Goal: Information Seeking & Learning: Learn about a topic

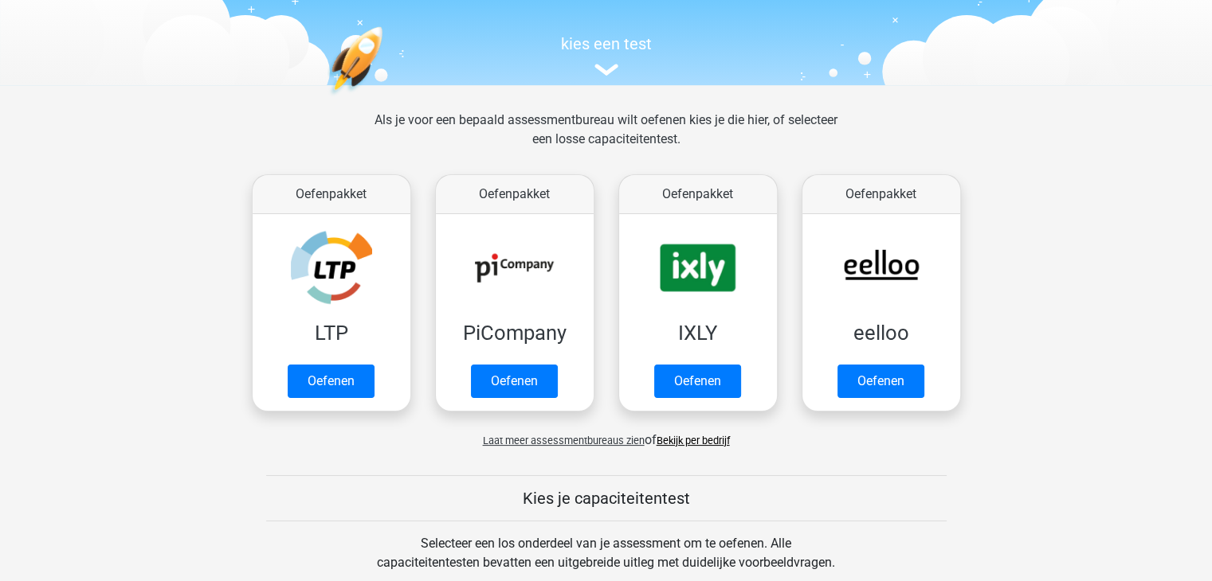
scroll to position [159, 0]
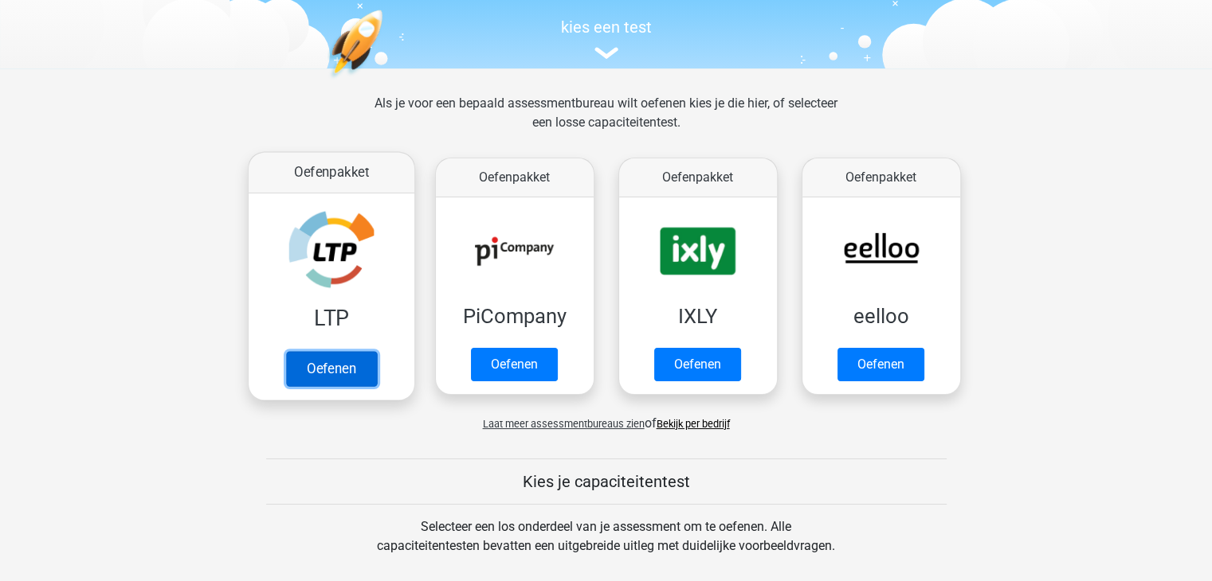
click at [323, 367] on link "Oefenen" at bounding box center [330, 368] width 91 height 35
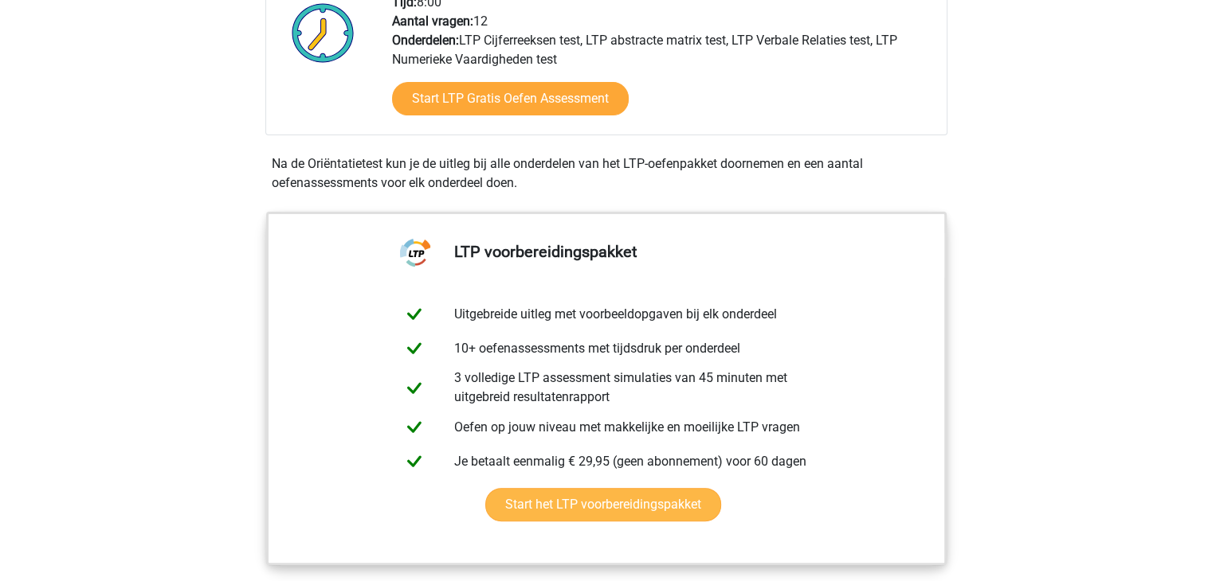
scroll to position [319, 0]
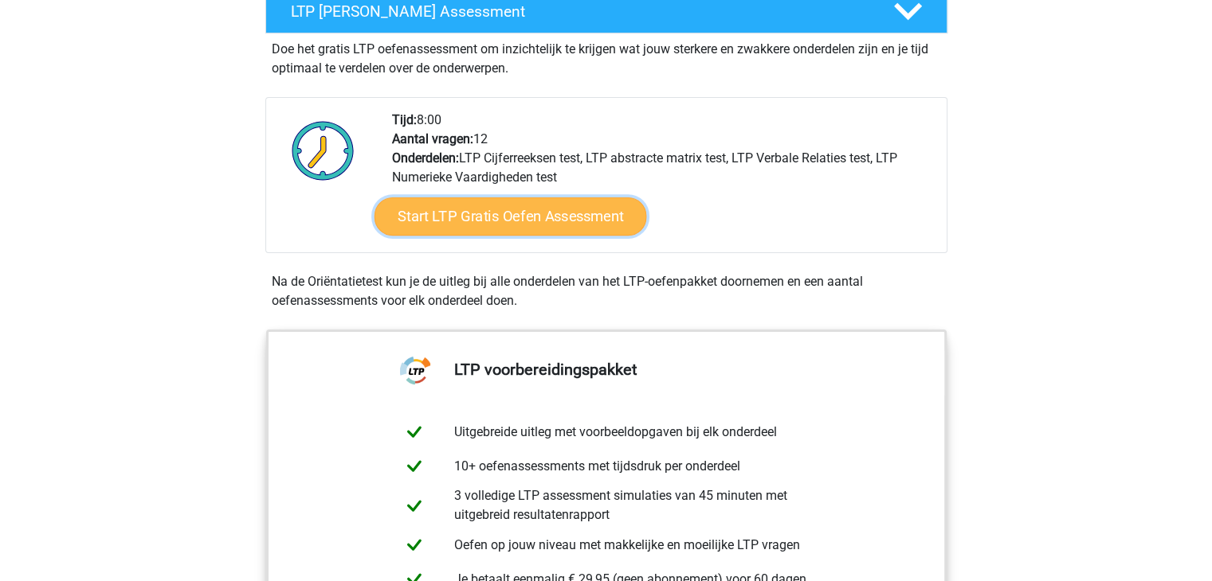
click at [508, 216] on link "Start LTP Gratis Oefen Assessment" at bounding box center [510, 217] width 272 height 38
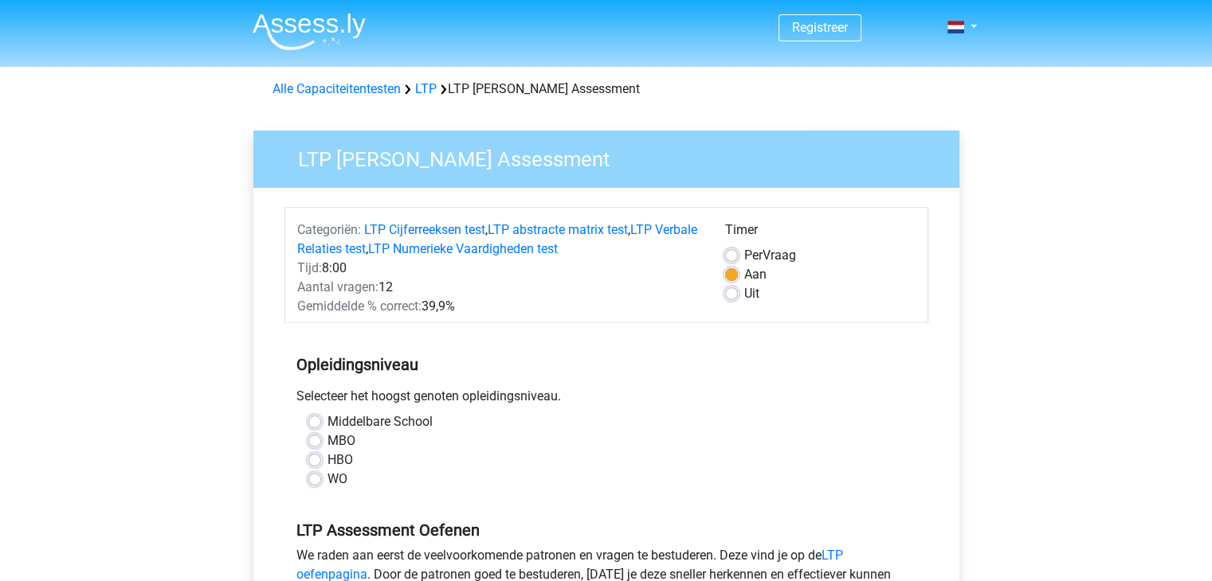
click at [327, 457] on label "HBO" at bounding box center [339, 460] width 25 height 19
click at [315, 457] on input "HBO" at bounding box center [314, 459] width 13 height 16
radio input "true"
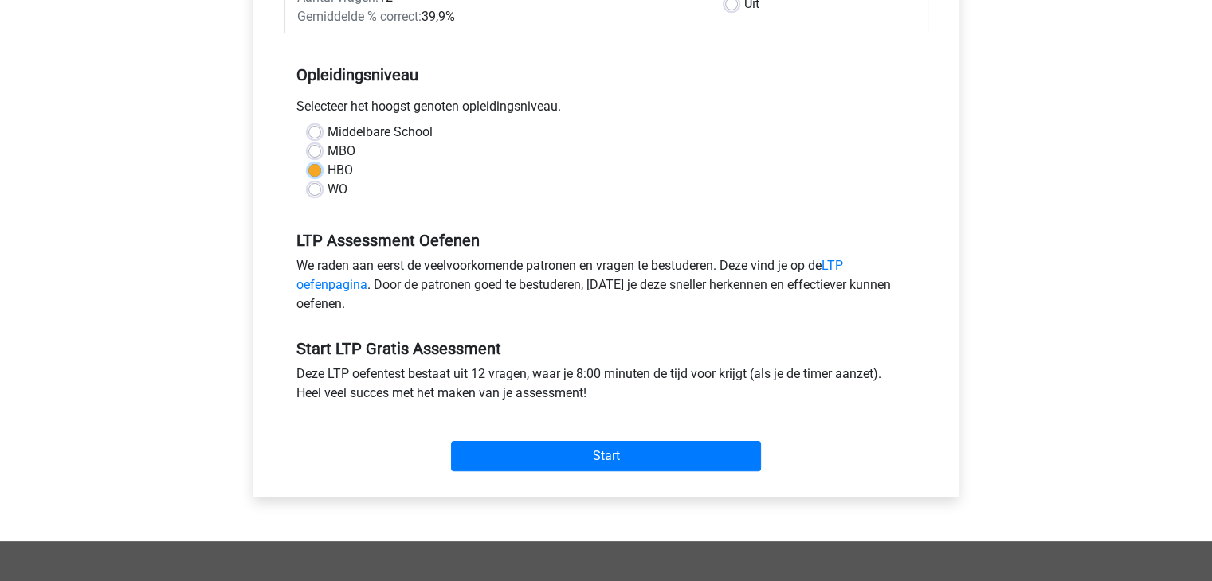
scroll to position [319, 0]
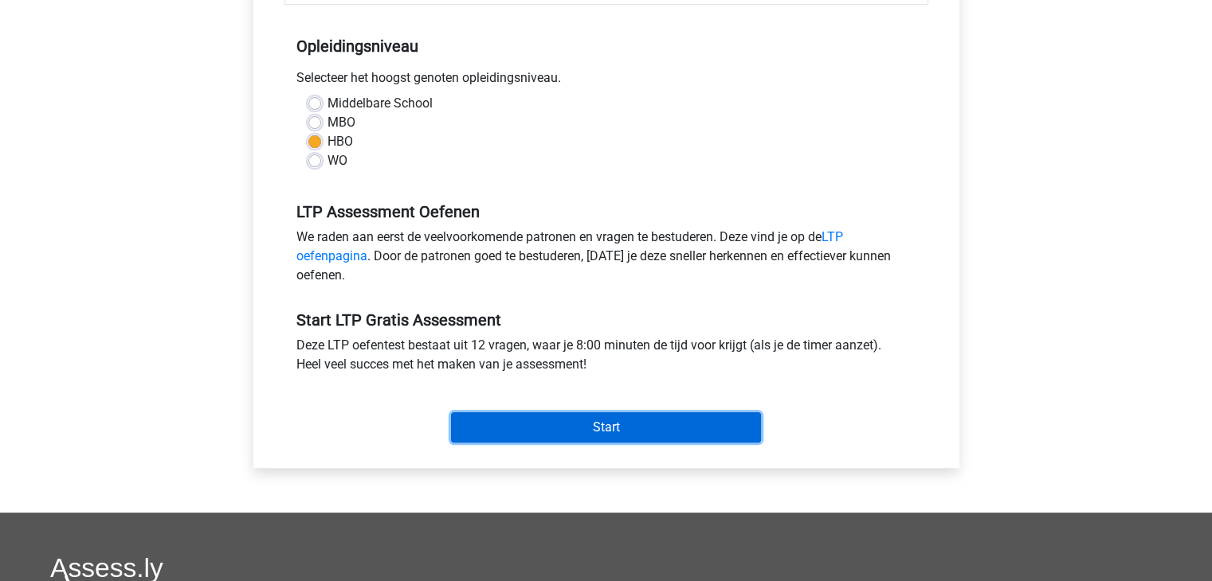
click at [605, 421] on input "Start" at bounding box center [606, 428] width 310 height 30
